Goal: Information Seeking & Learning: Learn about a topic

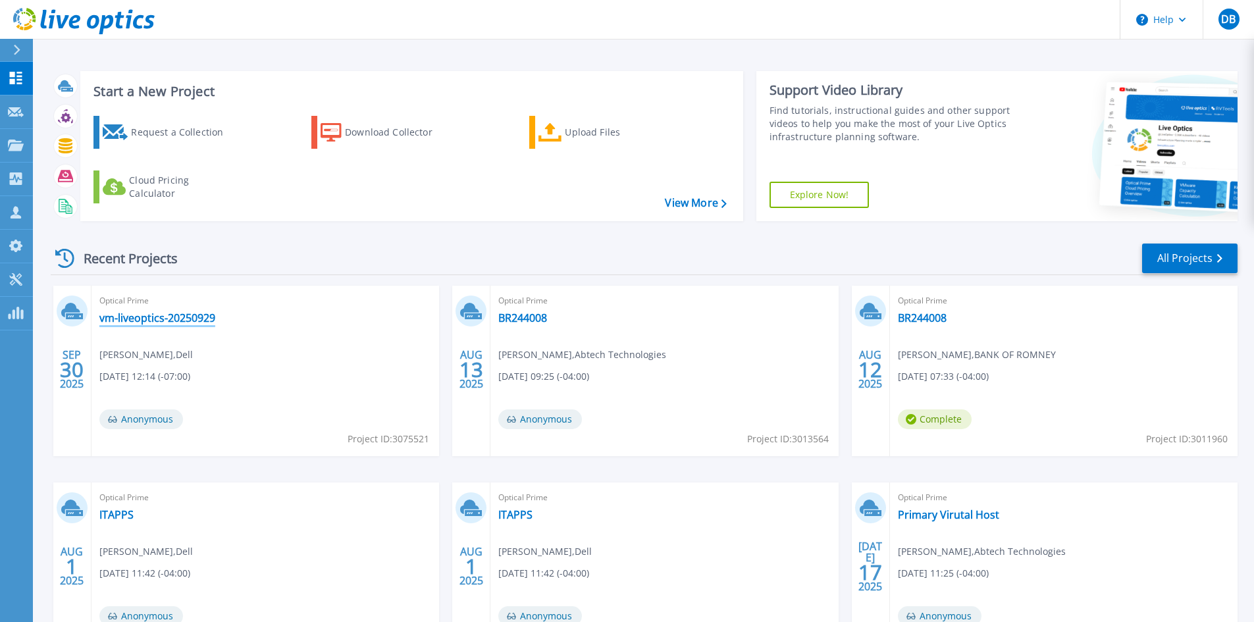
click at [195, 320] on link "vm-liveoptics-20250929" at bounding box center [157, 317] width 116 height 13
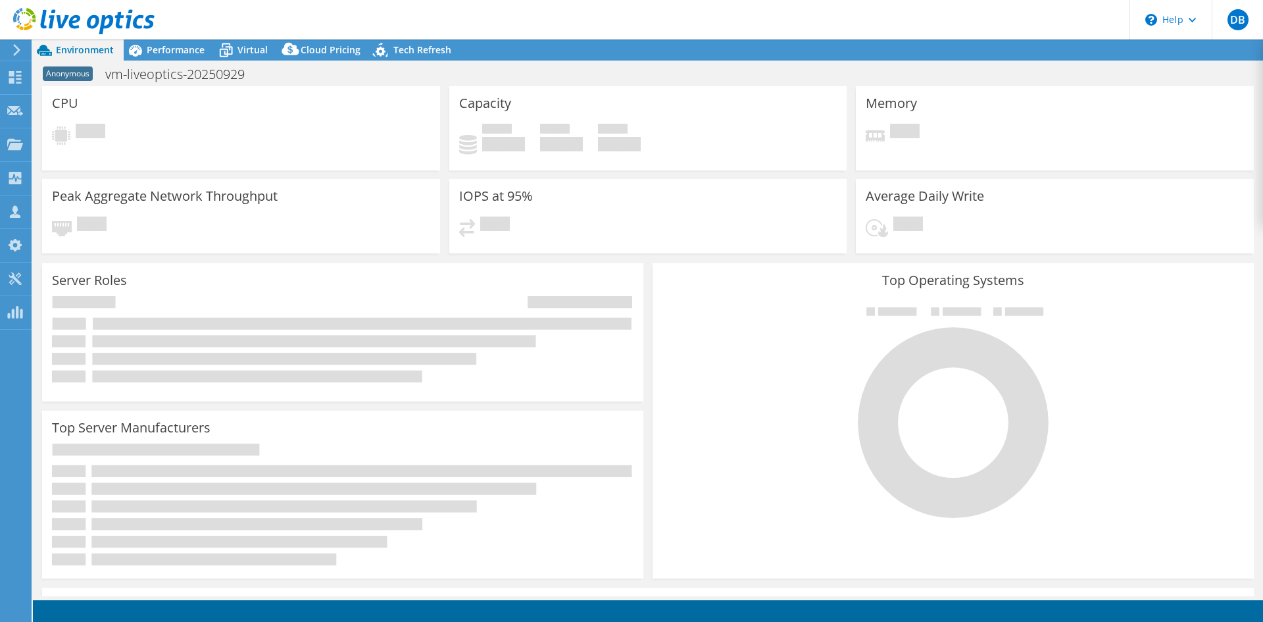
select select "USD"
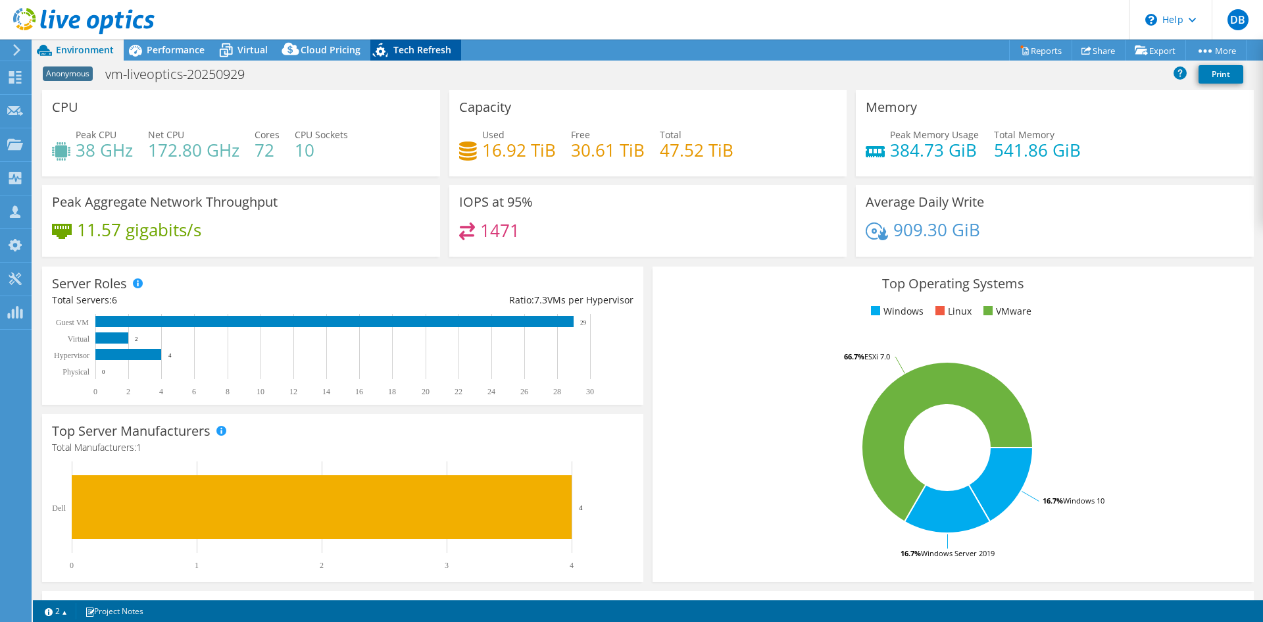
click at [416, 48] on span "Tech Refresh" at bounding box center [423, 49] width 58 height 13
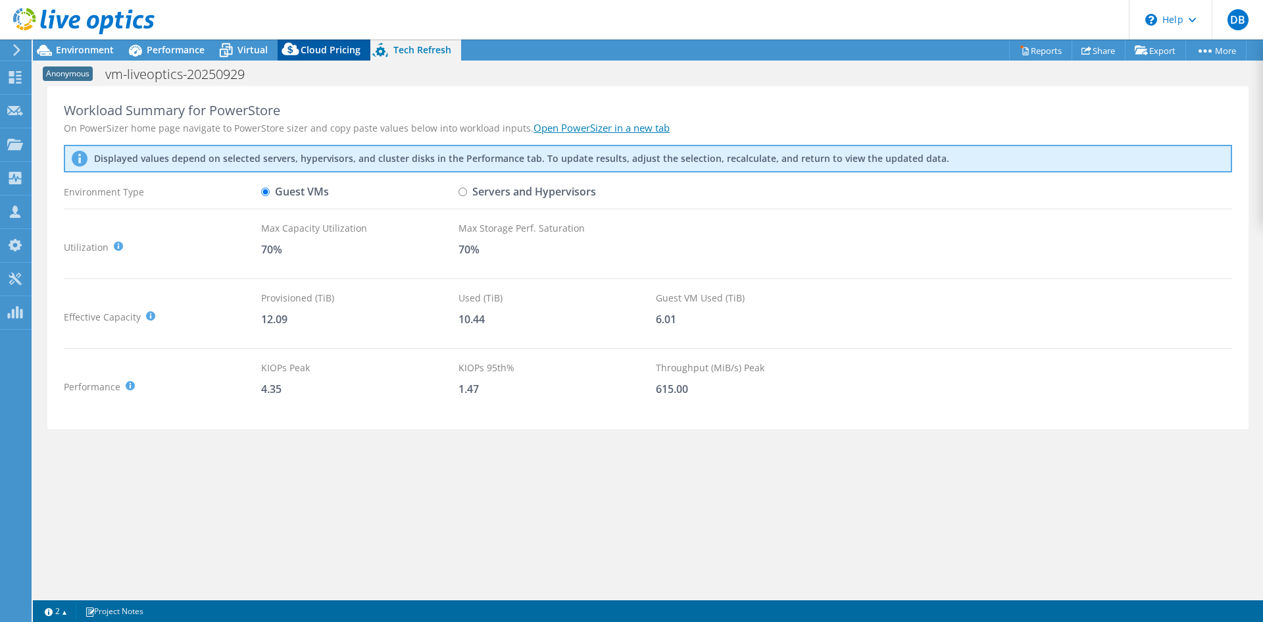
click at [346, 51] on span "Cloud Pricing" at bounding box center [331, 49] width 60 height 13
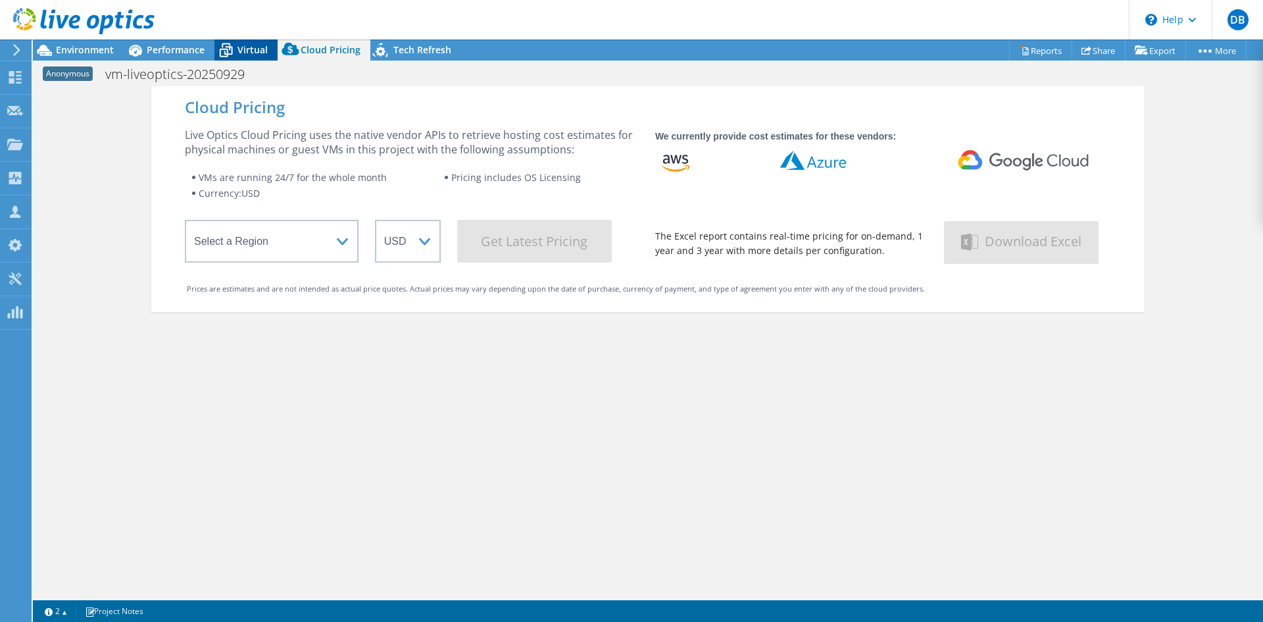
click at [243, 52] on span "Virtual" at bounding box center [253, 49] width 30 height 13
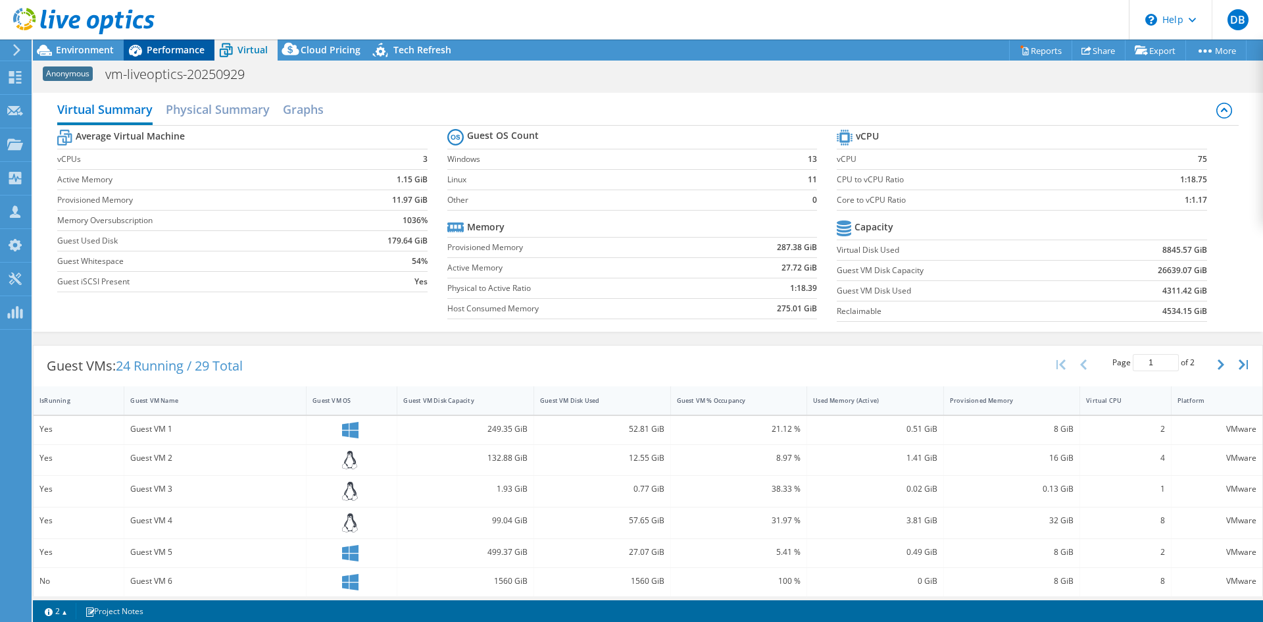
click at [172, 49] on span "Performance" at bounding box center [176, 49] width 58 height 13
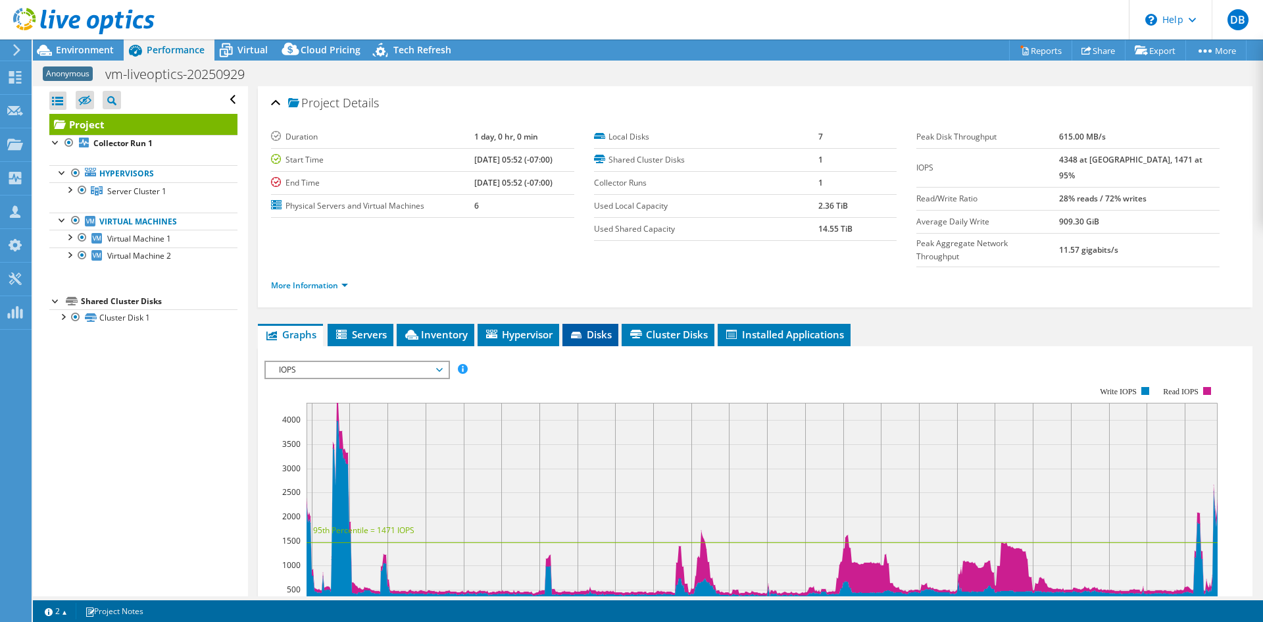
click at [584, 332] on icon at bounding box center [577, 336] width 13 height 9
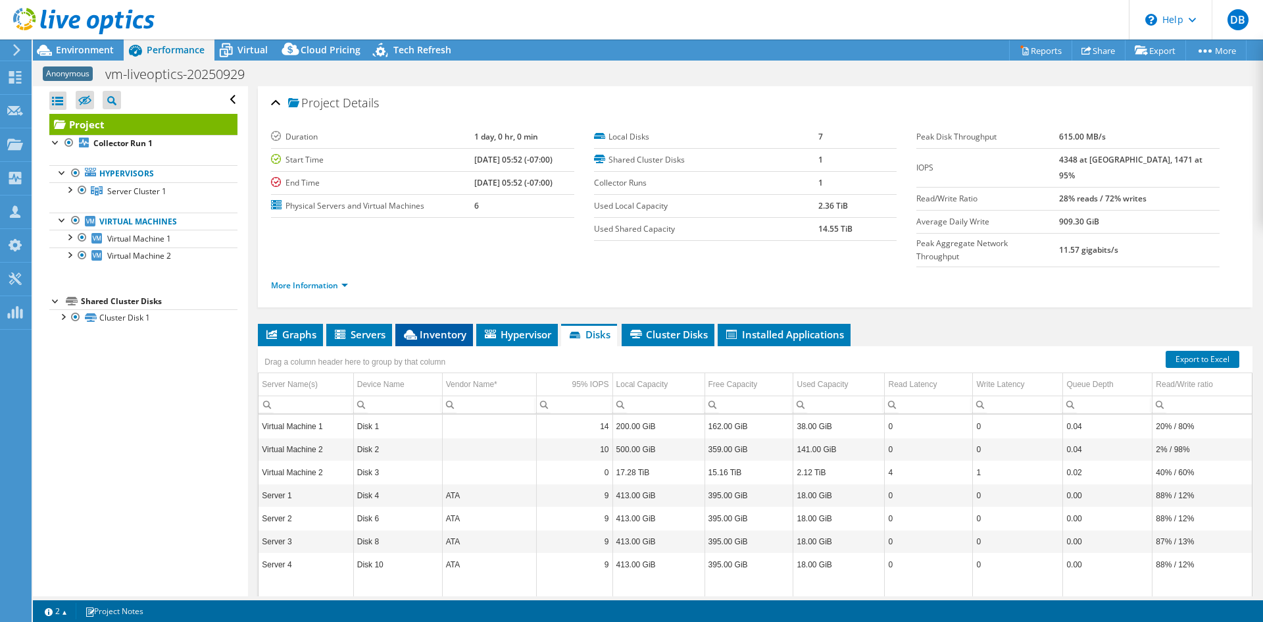
click at [449, 328] on span "Inventory" at bounding box center [434, 334] width 64 height 13
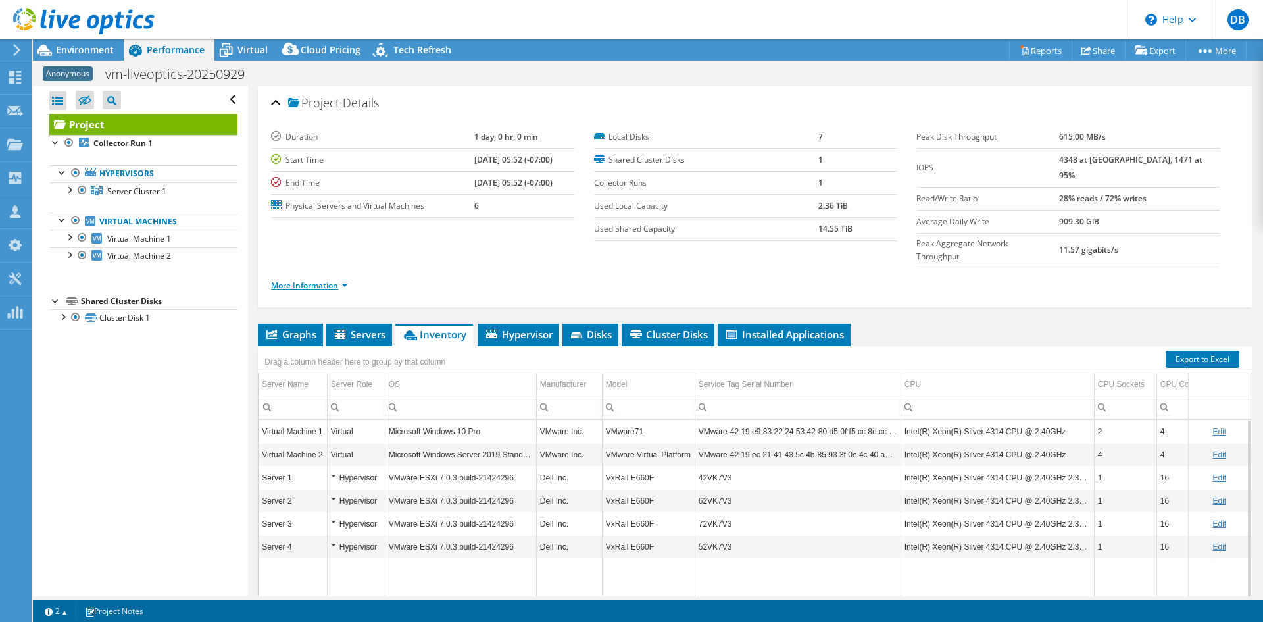
click at [332, 280] on link "More Information" at bounding box center [309, 285] width 77 height 11
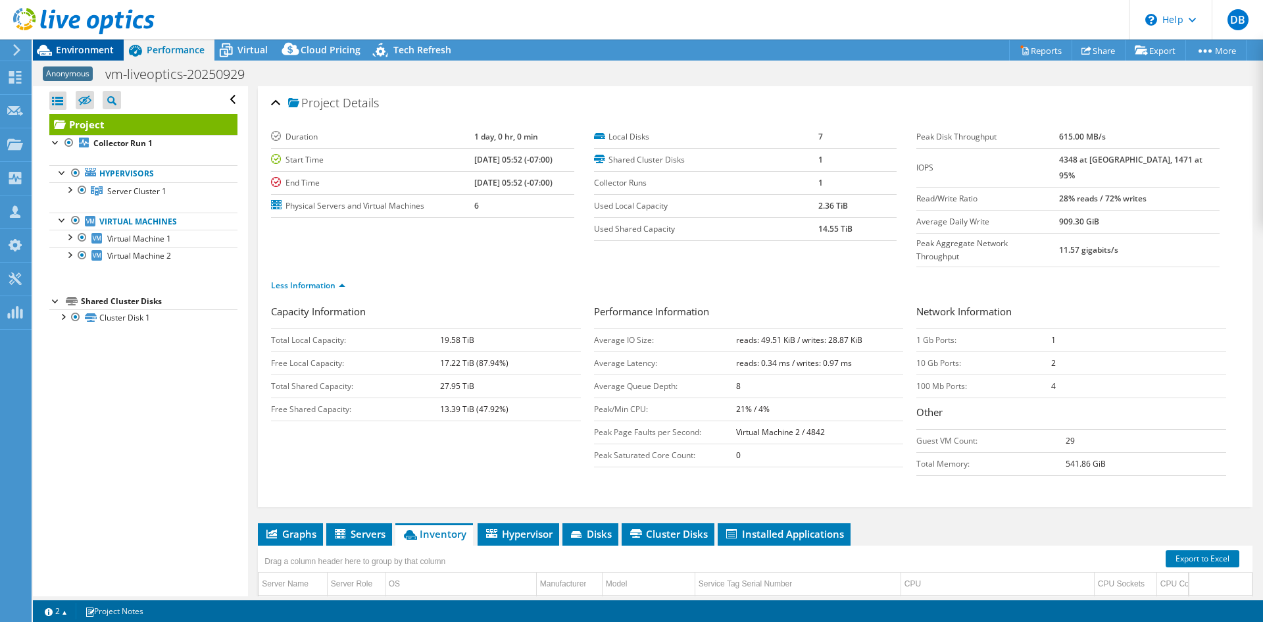
drag, startPoint x: 93, startPoint y: 43, endPoint x: 99, endPoint y: 48, distance: 7.9
click at [93, 43] on div at bounding box center [77, 22] width 155 height 44
click at [102, 49] on span "Environment" at bounding box center [85, 49] width 58 height 13
